Goal: Task Accomplishment & Management: Use online tool/utility

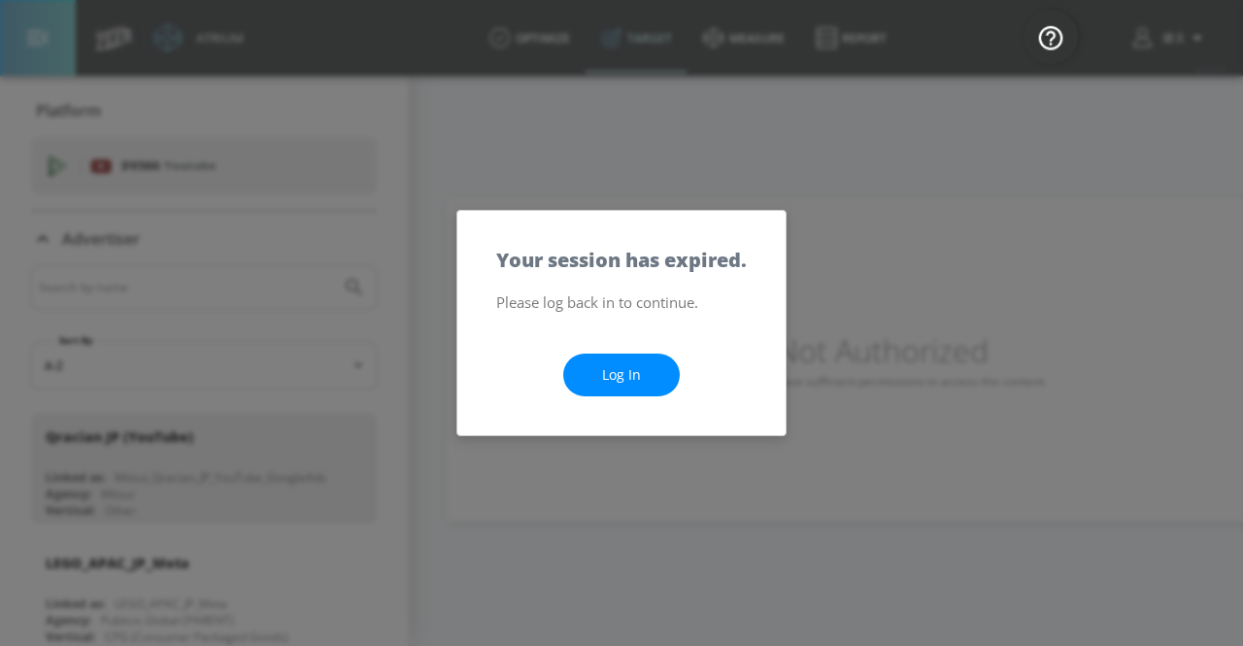
scroll to position [499, 0]
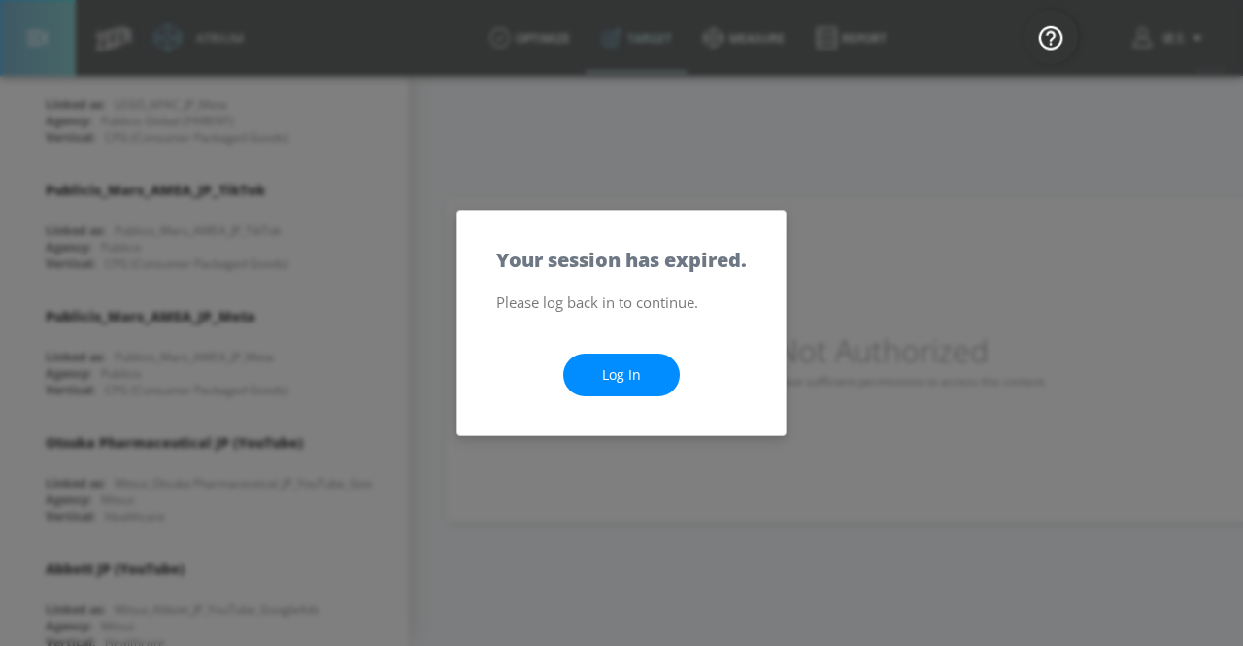
click at [615, 389] on link "Log In" at bounding box center [621, 376] width 117 height 44
click at [592, 382] on link "Log In" at bounding box center [621, 376] width 117 height 44
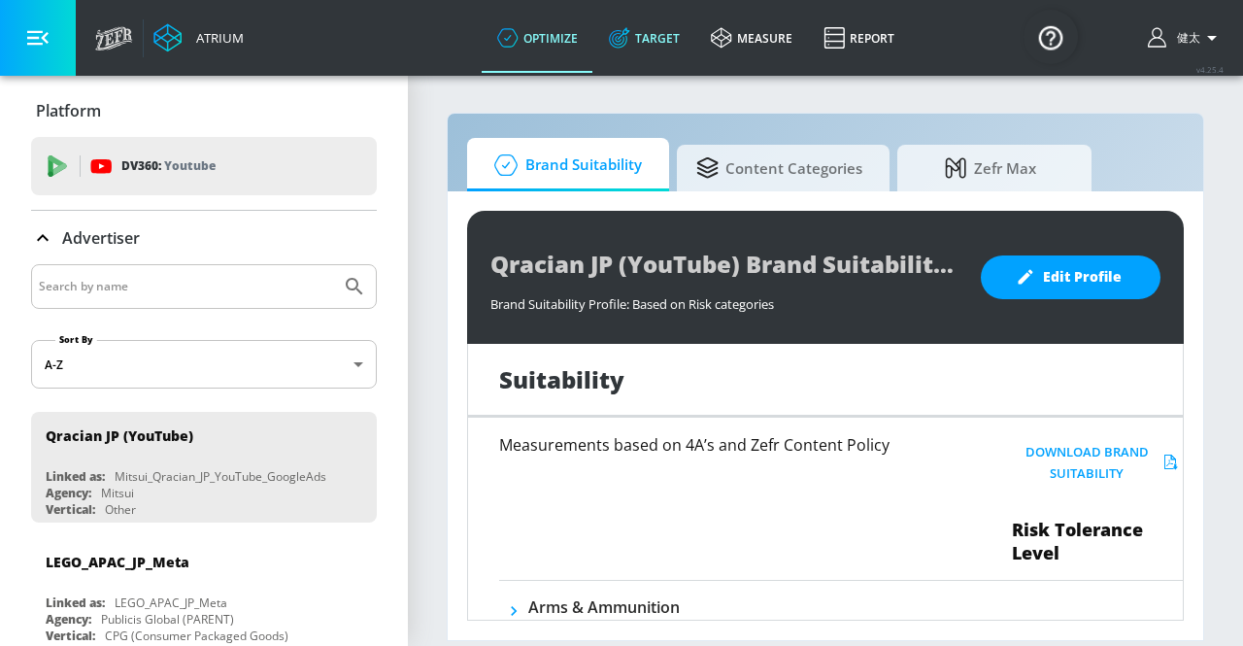
click at [649, 43] on link "Target" at bounding box center [644, 38] width 102 height 70
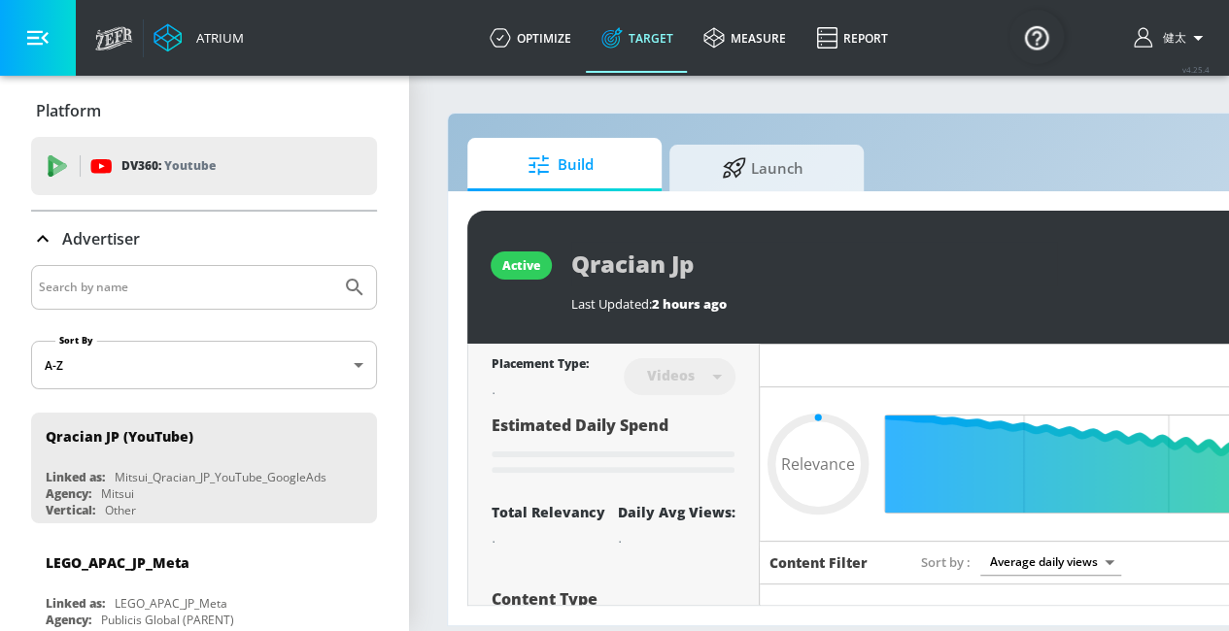
type input "0.05"
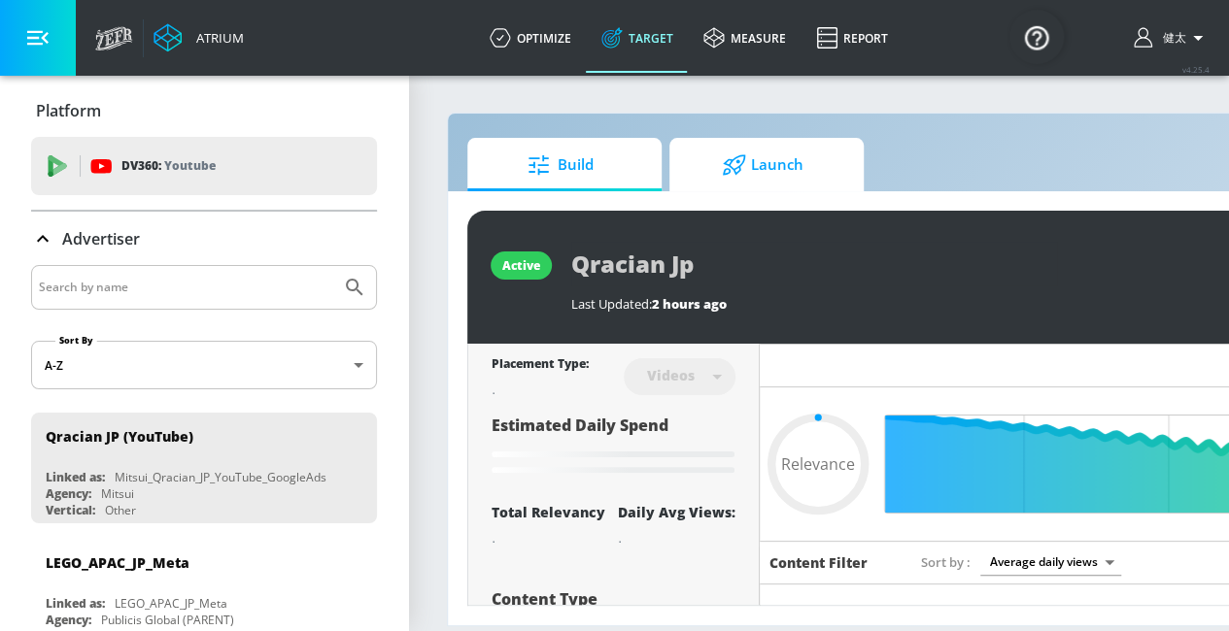
click at [792, 174] on span "Launch" at bounding box center [763, 165] width 148 height 47
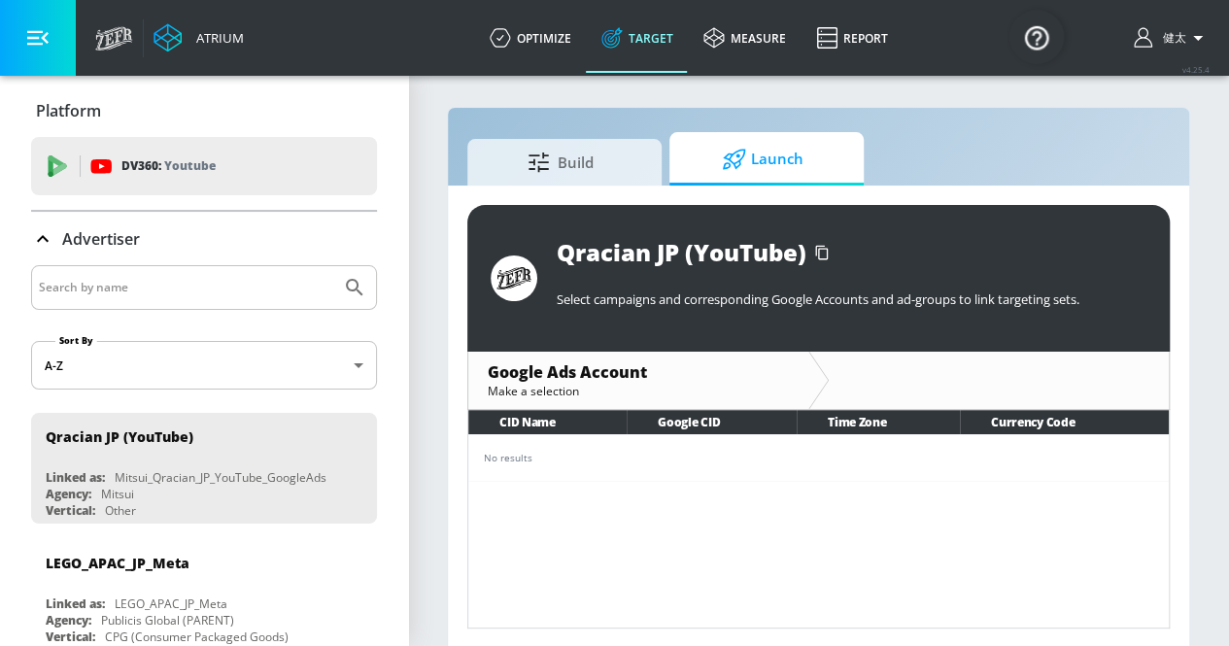
scroll to position [8, 0]
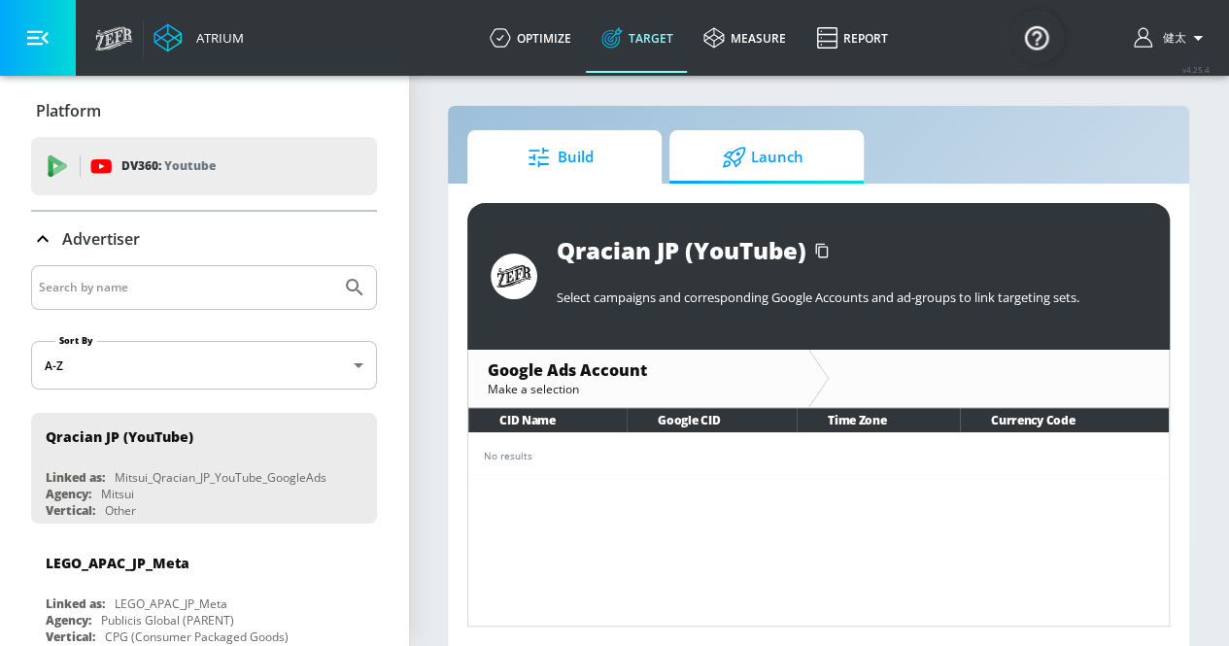
click at [567, 149] on span "Build" at bounding box center [561, 157] width 148 height 47
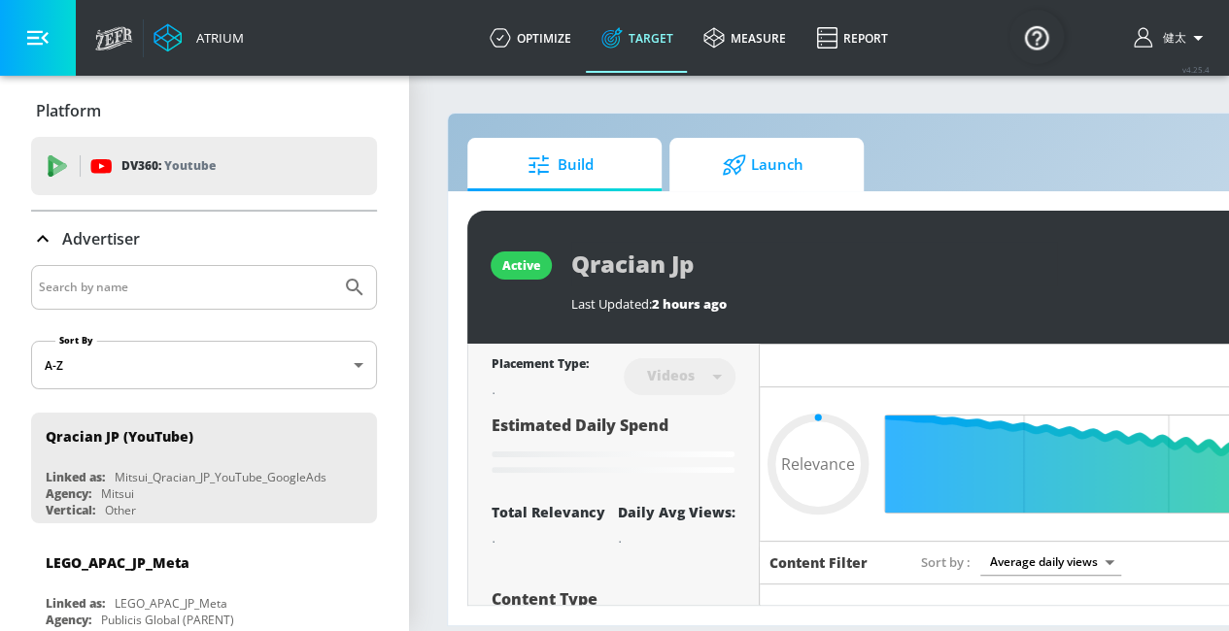
click at [771, 149] on span "Launch" at bounding box center [763, 165] width 148 height 47
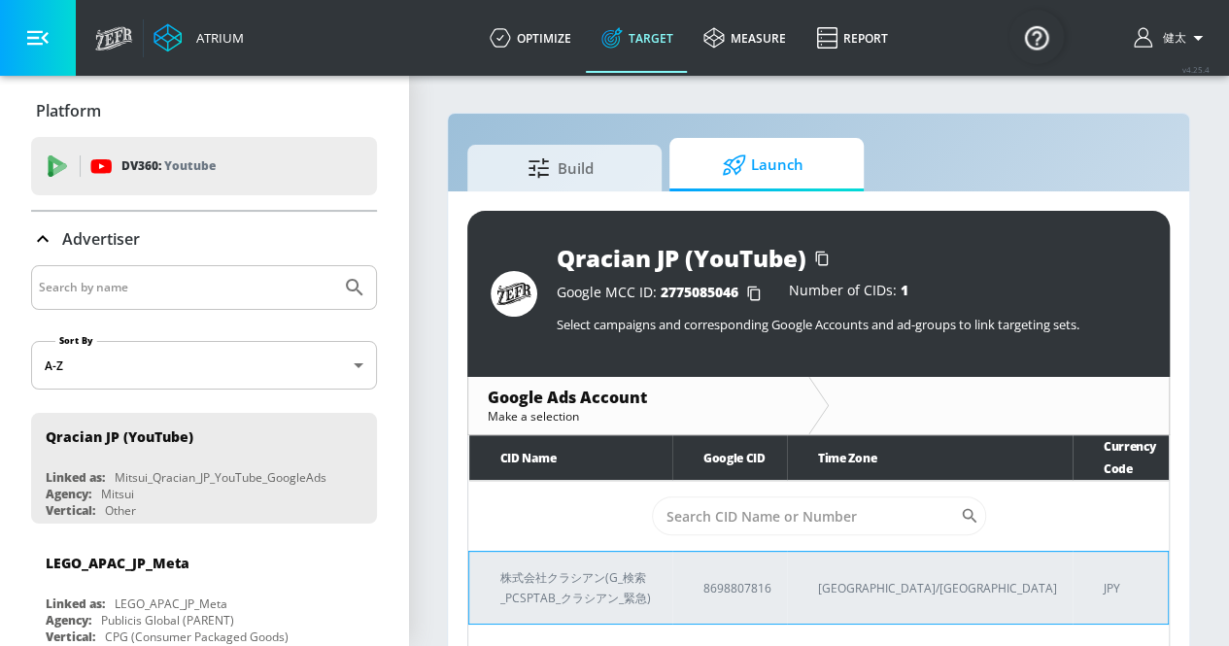
click at [672, 552] on td "株式会社クラシアン(G_検索_PCSPTAB_クラシアン_緊急)" at bounding box center [570, 588] width 203 height 73
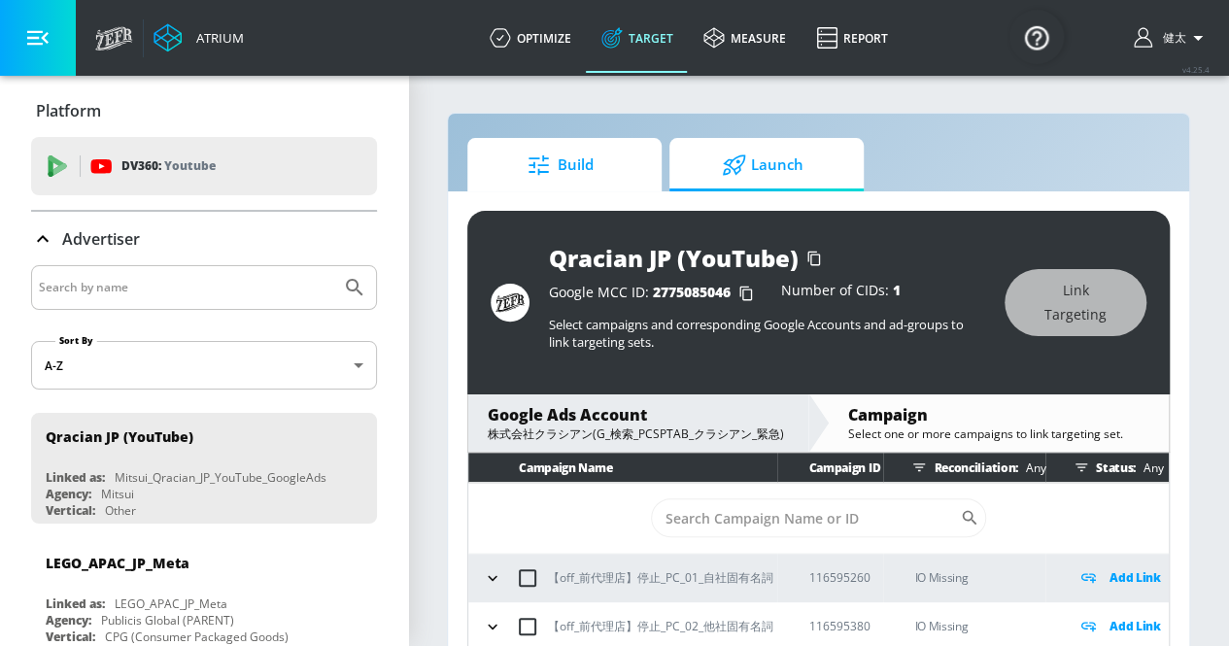
click at [584, 177] on span "Build" at bounding box center [561, 165] width 148 height 47
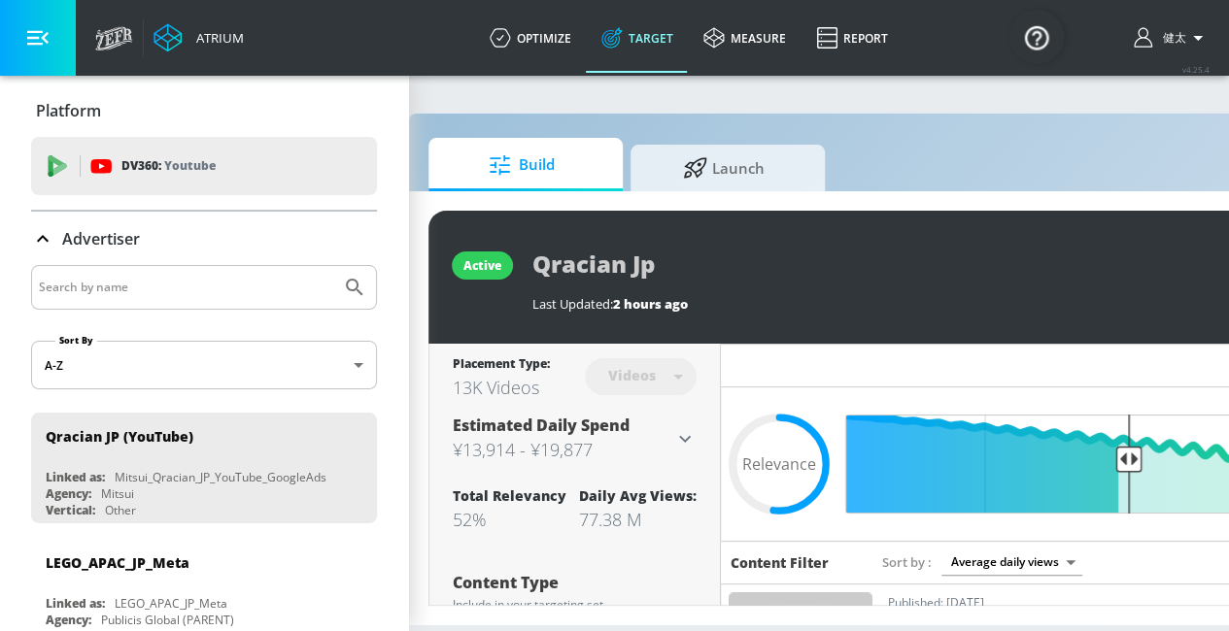
scroll to position [0, 40]
